Goal: Transaction & Acquisition: Purchase product/service

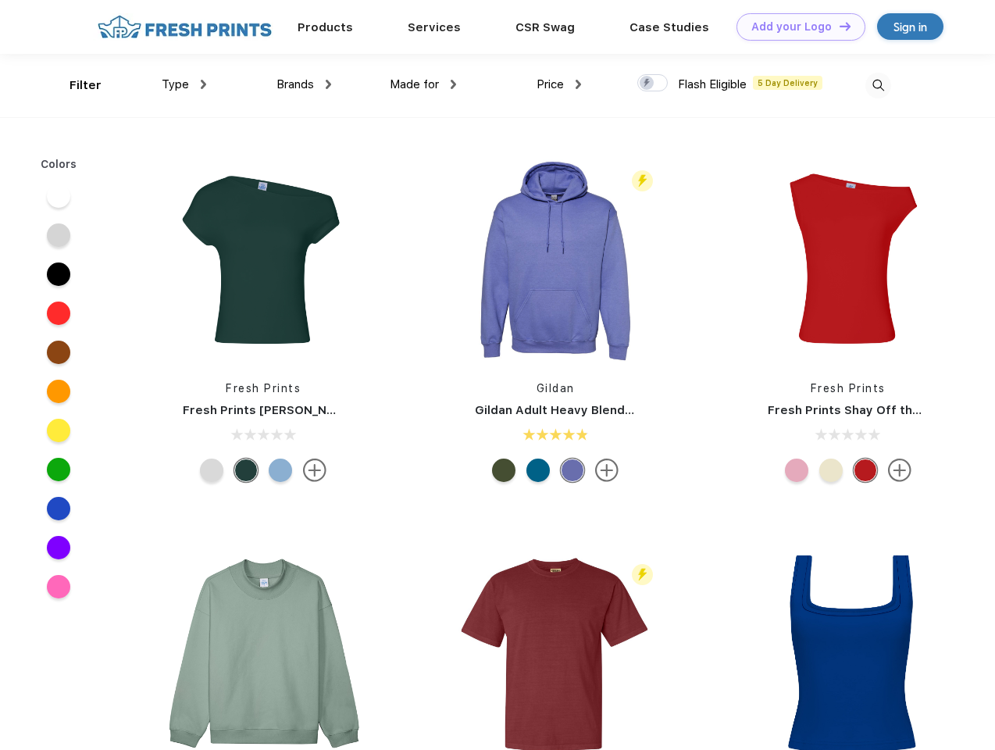
scroll to position [1, 0]
click at [795, 27] on link "Add your Logo Design Tool" at bounding box center [801, 26] width 129 height 27
click at [0, 0] on div "Design Tool" at bounding box center [0, 0] width 0 height 0
click at [838, 26] on link "Add your Logo Design Tool" at bounding box center [801, 26] width 129 height 27
click at [75, 85] on div "Filter" at bounding box center [86, 86] width 32 height 18
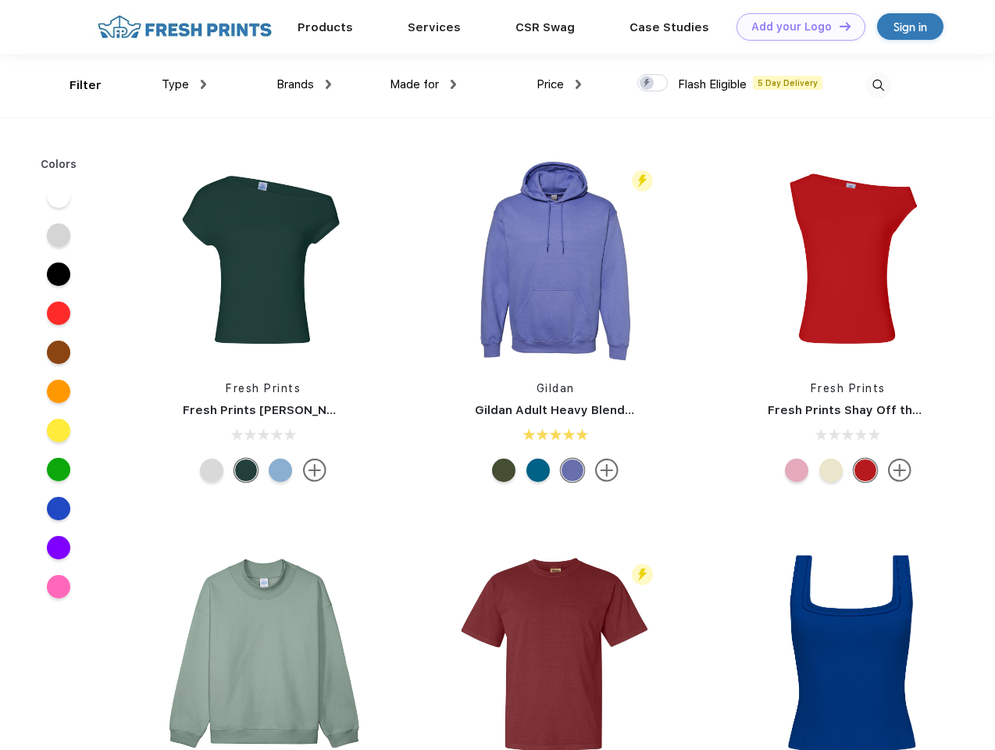
click at [184, 84] on span "Type" at bounding box center [175, 84] width 27 height 14
click at [304, 84] on span "Brands" at bounding box center [296, 84] width 38 height 14
click at [423, 84] on span "Made for" at bounding box center [414, 84] width 49 height 14
click at [559, 84] on span "Price" at bounding box center [550, 84] width 27 height 14
click at [653, 84] on div at bounding box center [653, 82] width 30 height 17
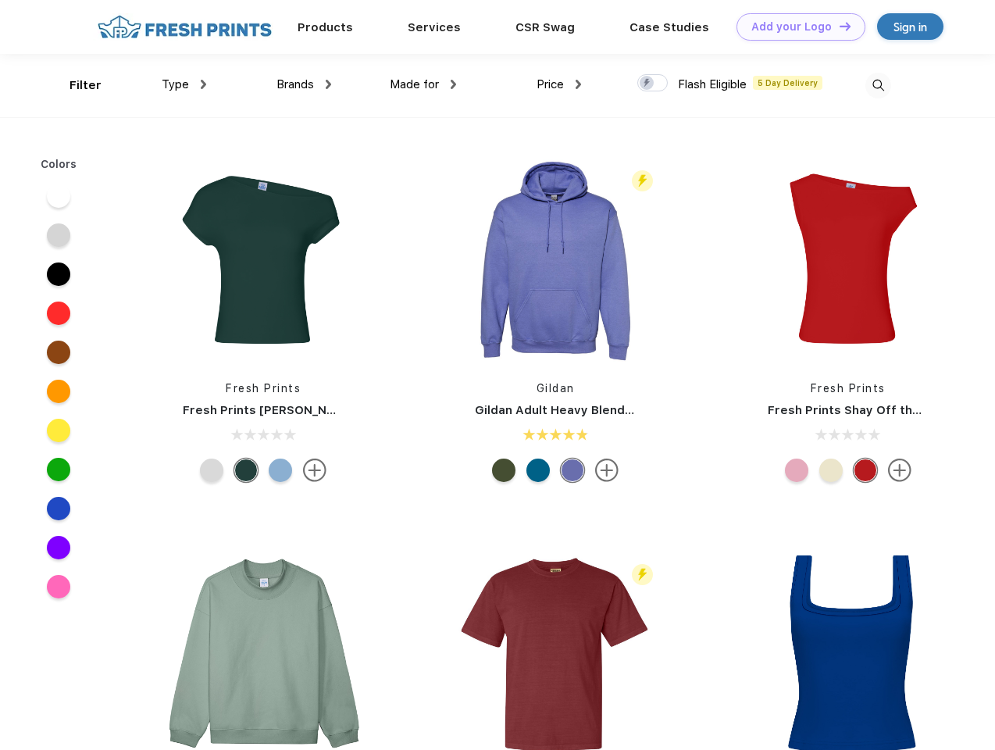
click at [648, 84] on input "checkbox" at bounding box center [643, 78] width 10 height 10
click at [878, 85] on img at bounding box center [879, 86] width 26 height 26
